Goal: Find specific page/section: Find specific page/section

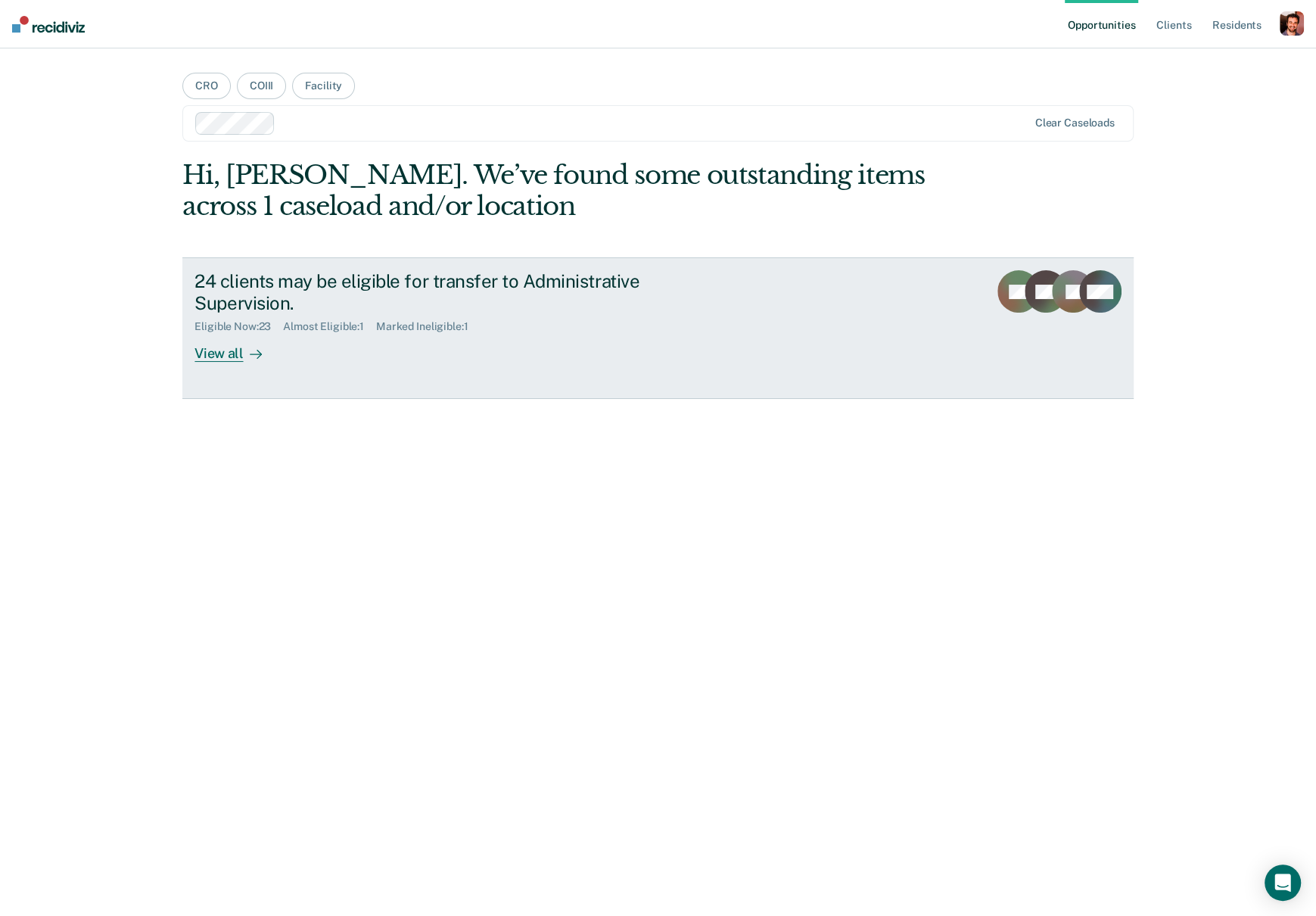
click at [270, 262] on link "24 clients may be eligible for transfer to Administrative Supervision. Eligible…" at bounding box center [658, 328] width 950 height 142
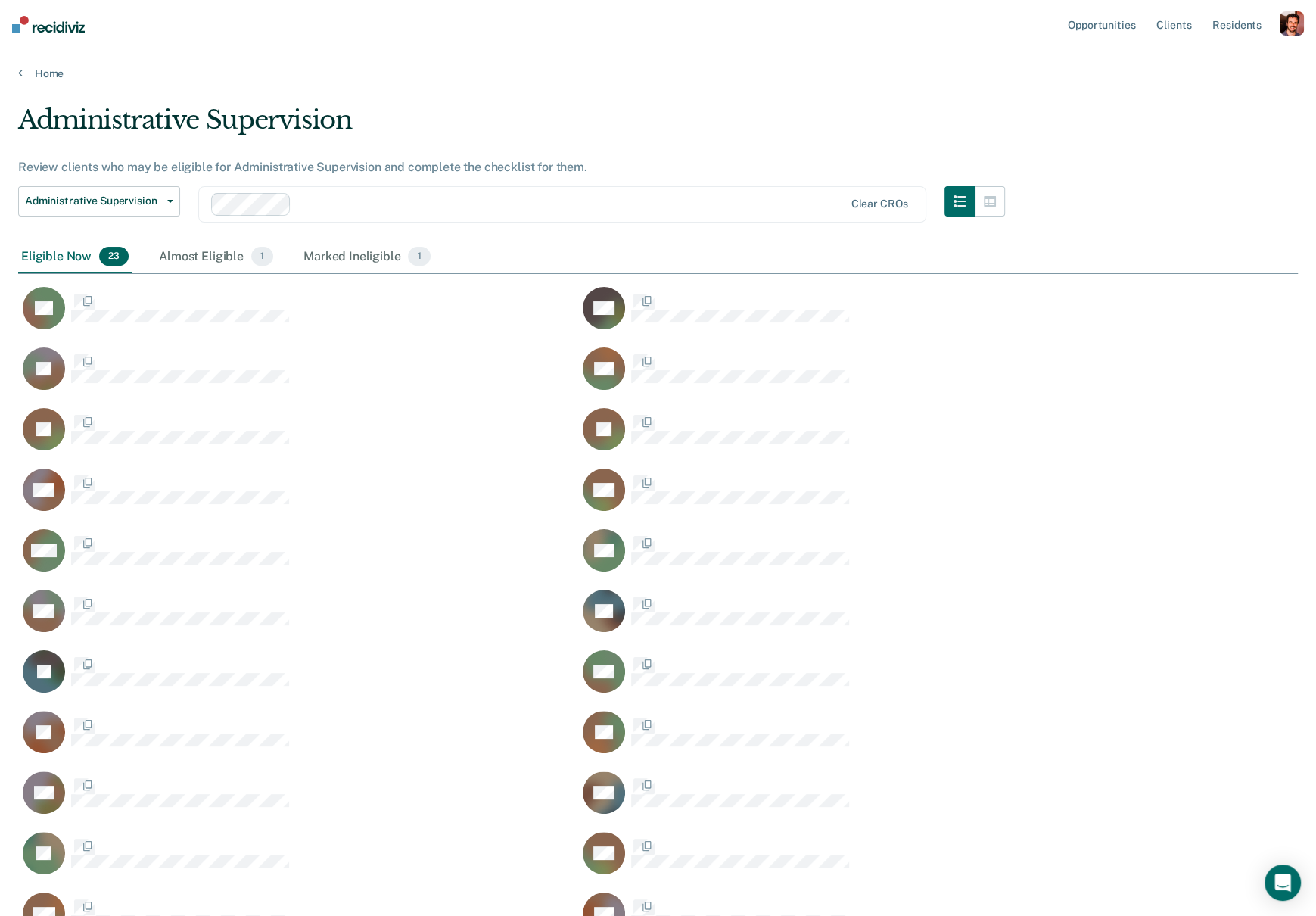
scroll to position [902, 1278]
